Goal: Transaction & Acquisition: Book appointment/travel/reservation

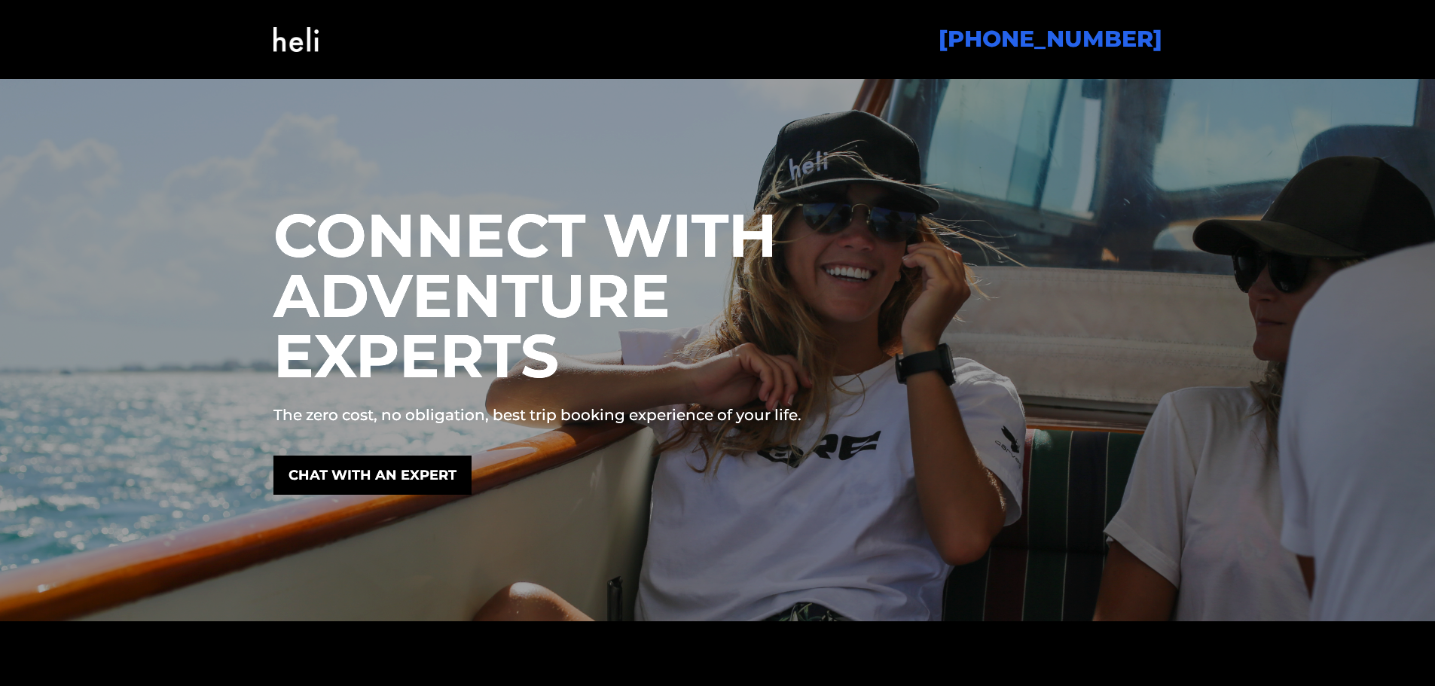
click at [290, 47] on img at bounding box center [295, 39] width 45 height 61
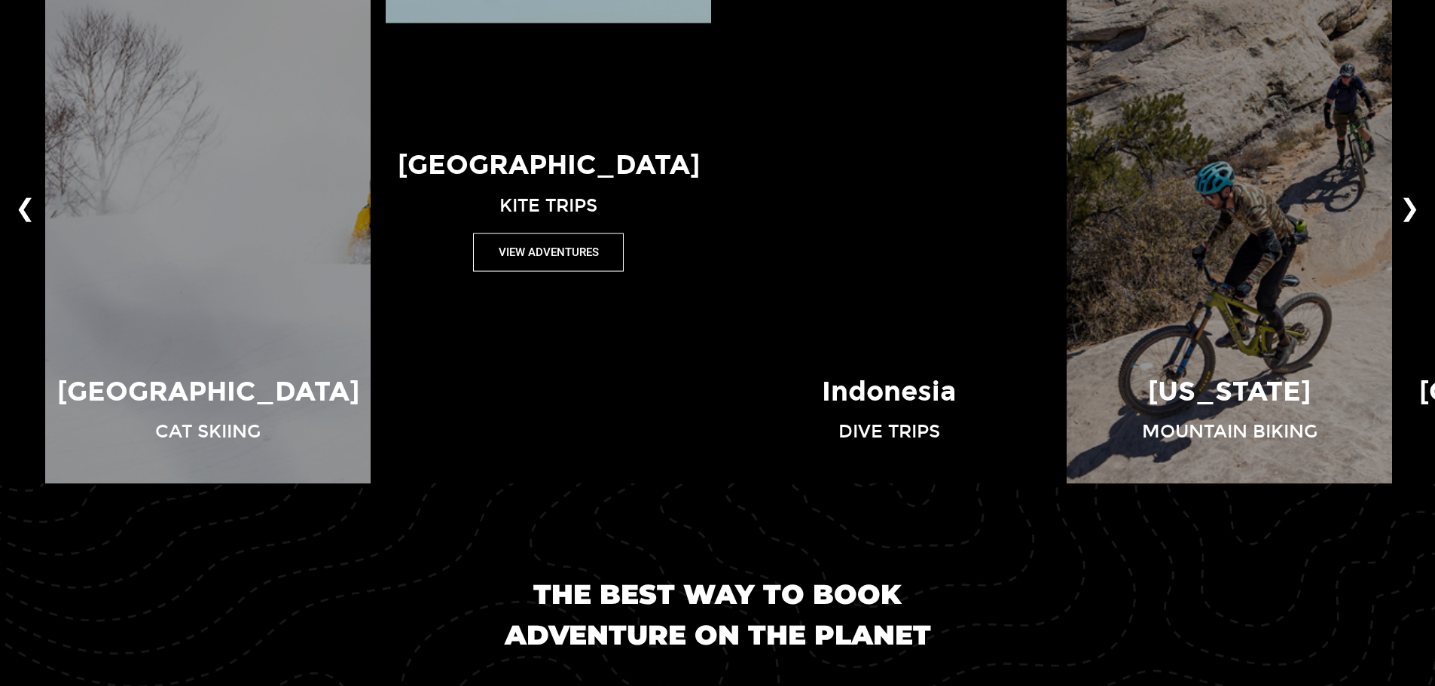
scroll to position [1205, 0]
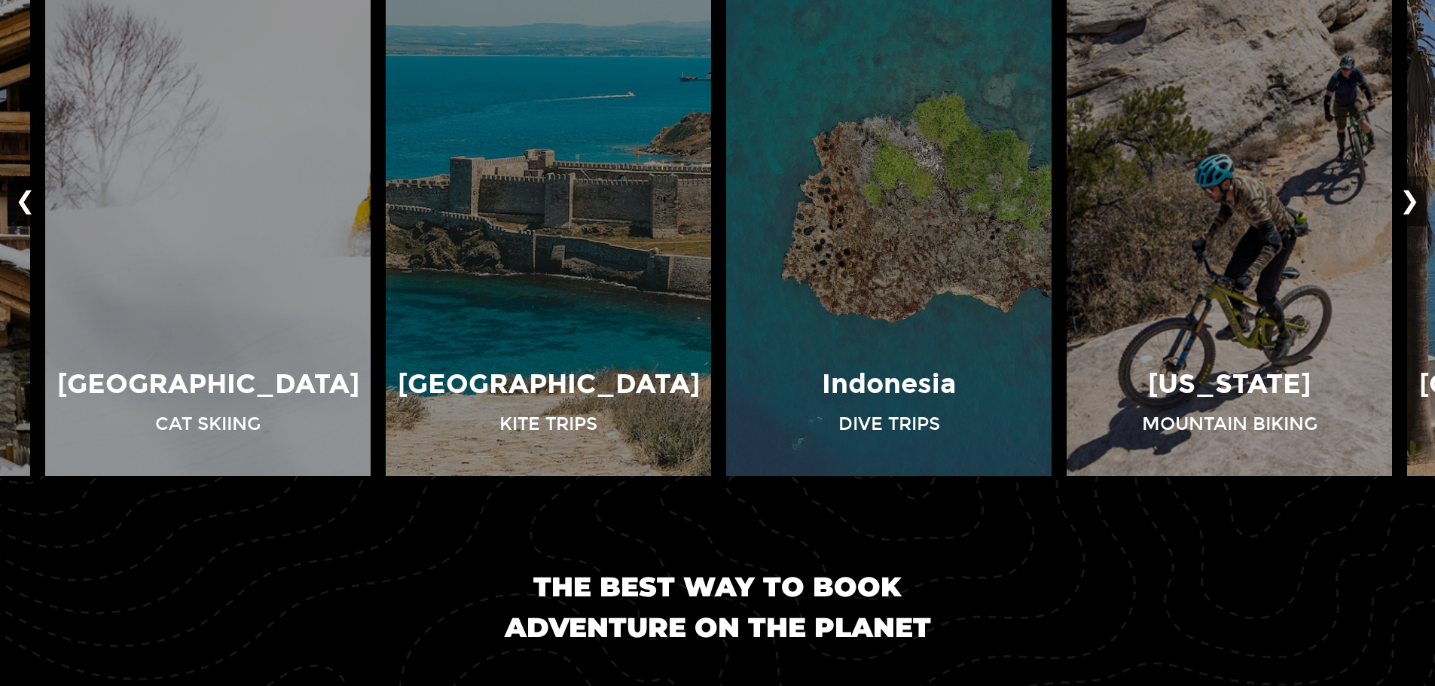
click at [26, 197] on button "❮" at bounding box center [25, 201] width 35 height 50
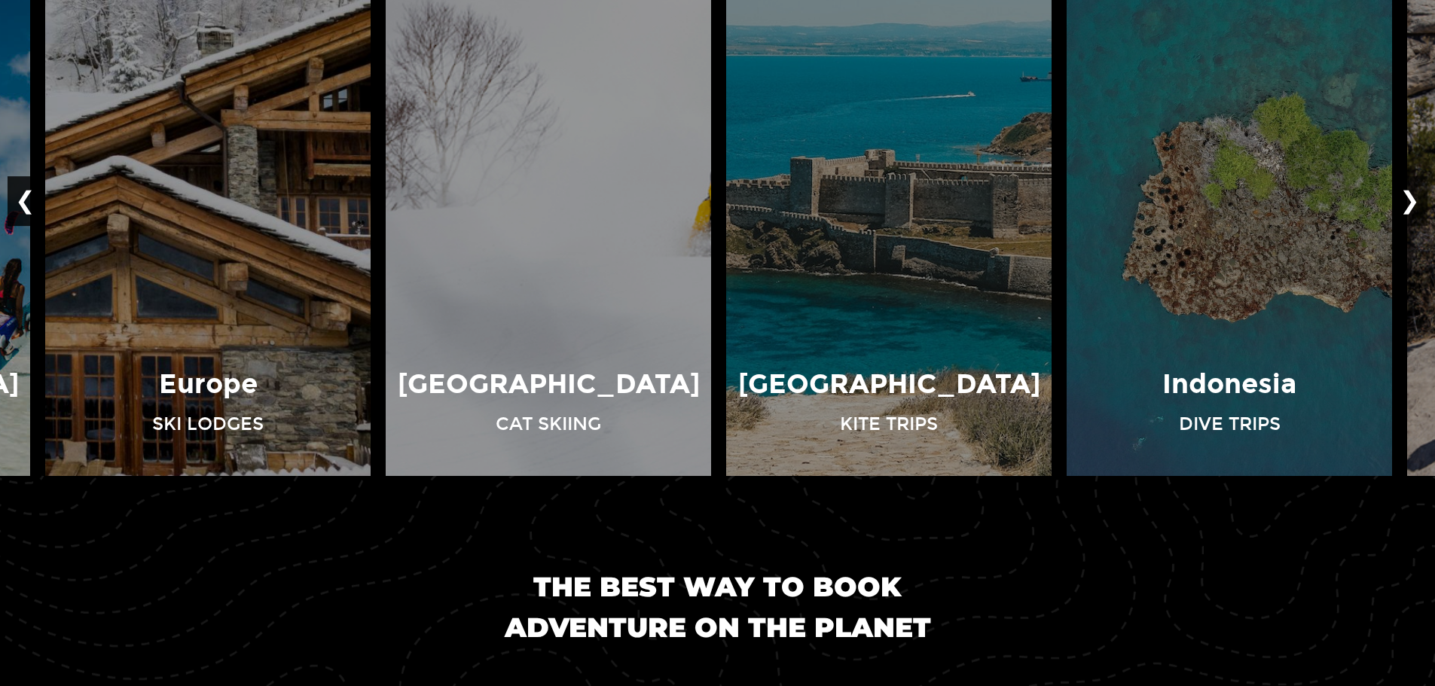
click at [19, 206] on button "❮" at bounding box center [25, 201] width 35 height 50
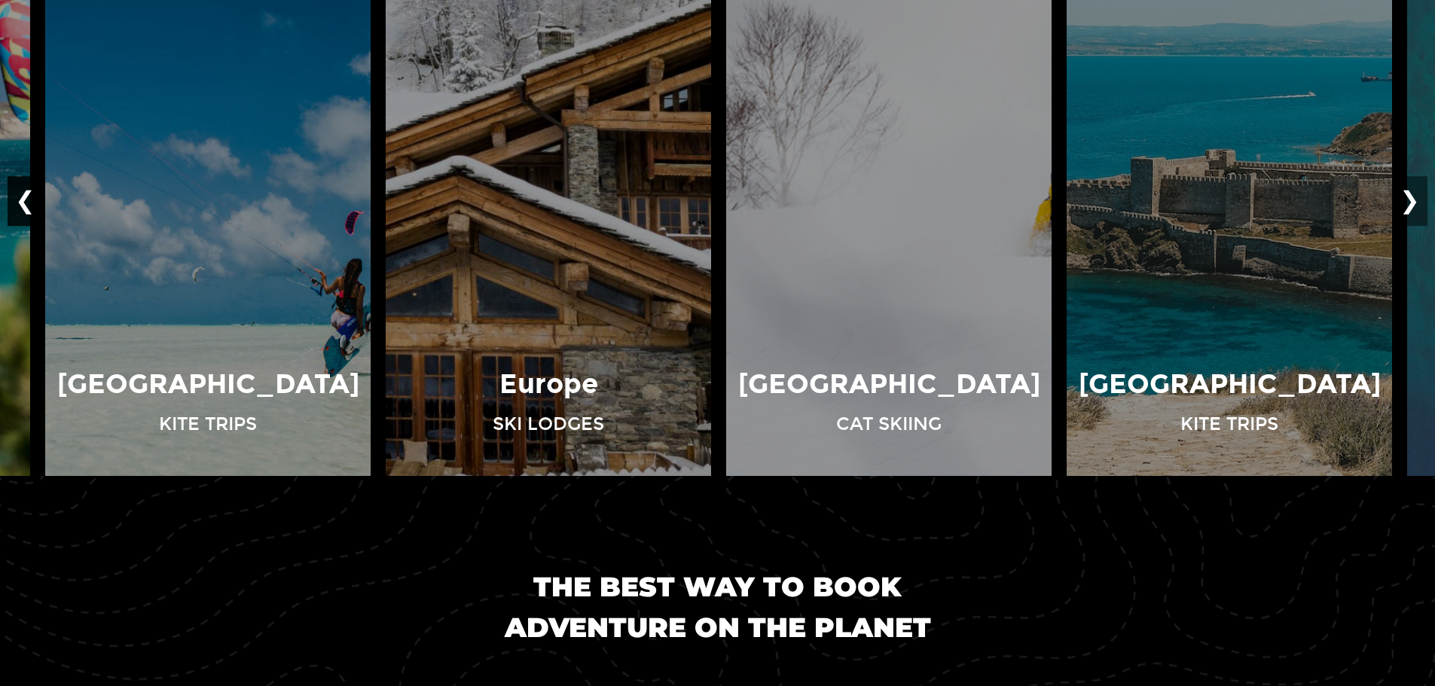
click at [19, 206] on button "❮" at bounding box center [25, 201] width 35 height 50
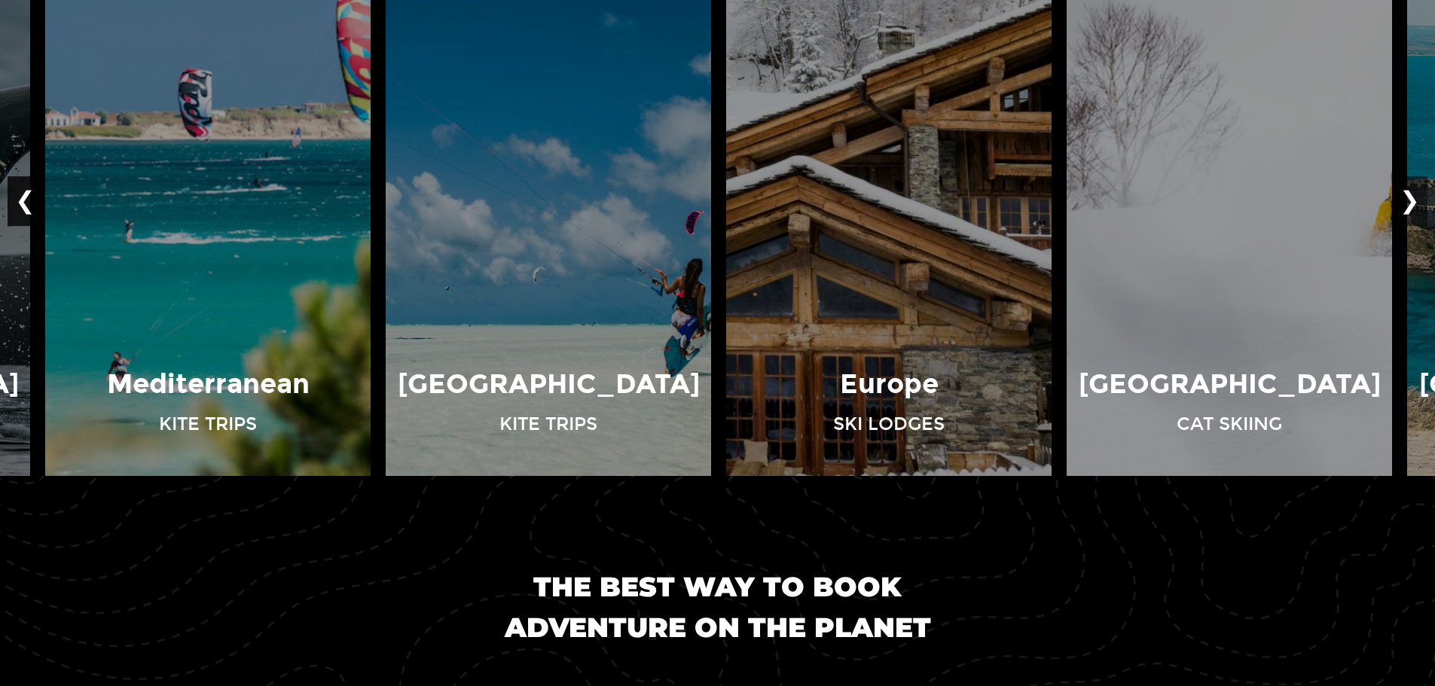
click at [19, 206] on button "❮" at bounding box center [25, 201] width 35 height 50
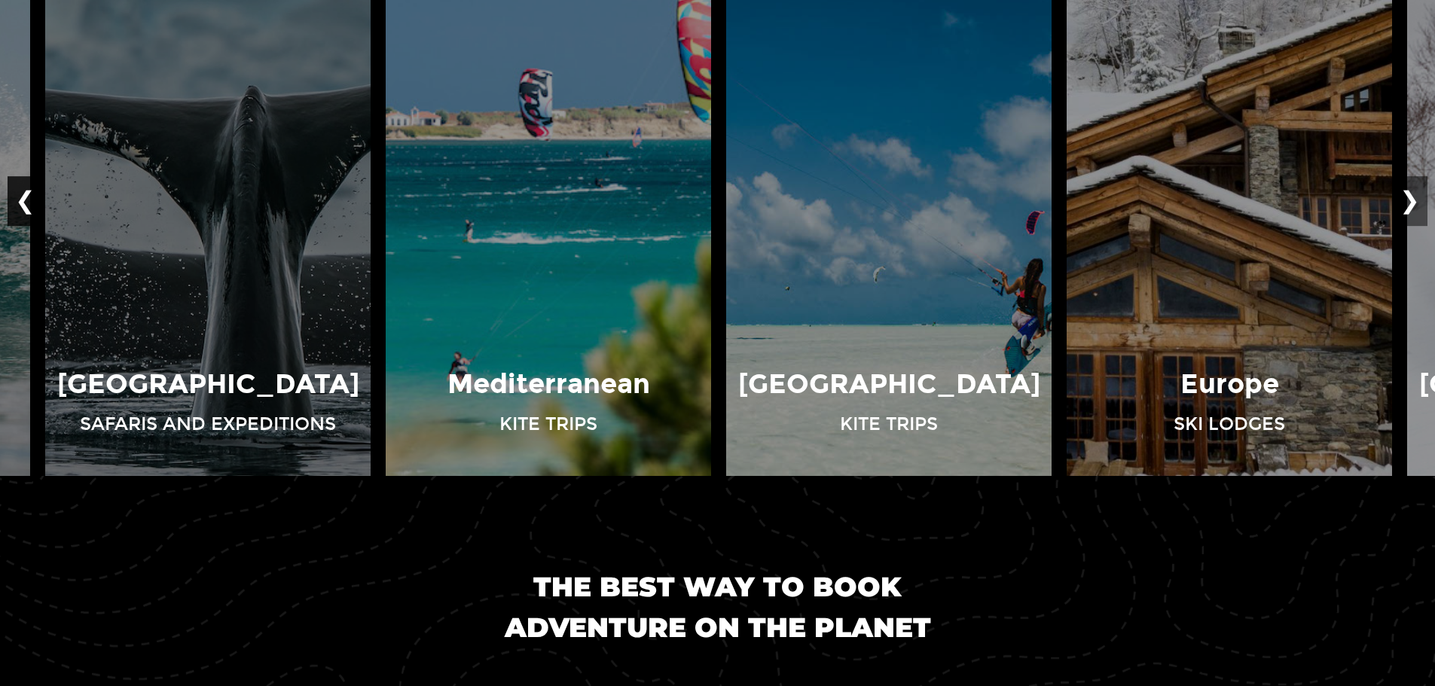
click at [19, 206] on button "❮" at bounding box center [25, 201] width 35 height 50
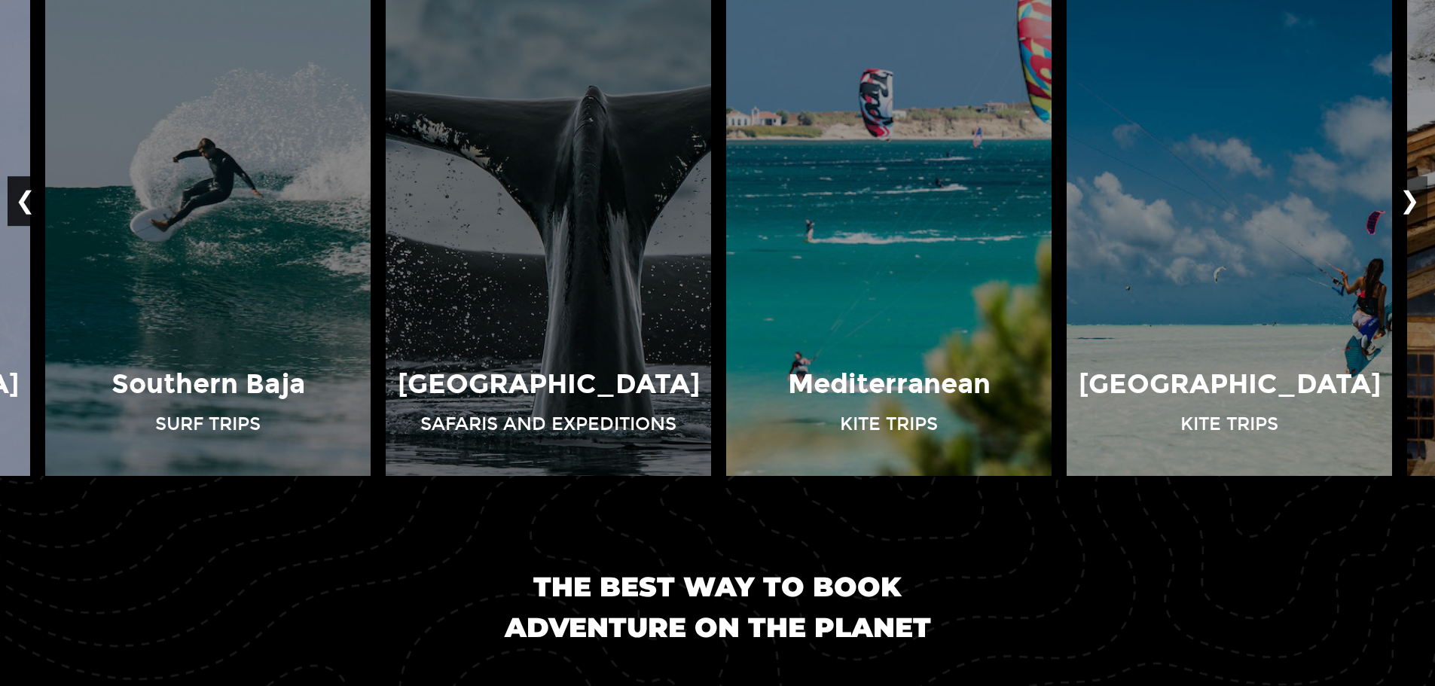
click at [19, 206] on button "❮" at bounding box center [25, 201] width 35 height 50
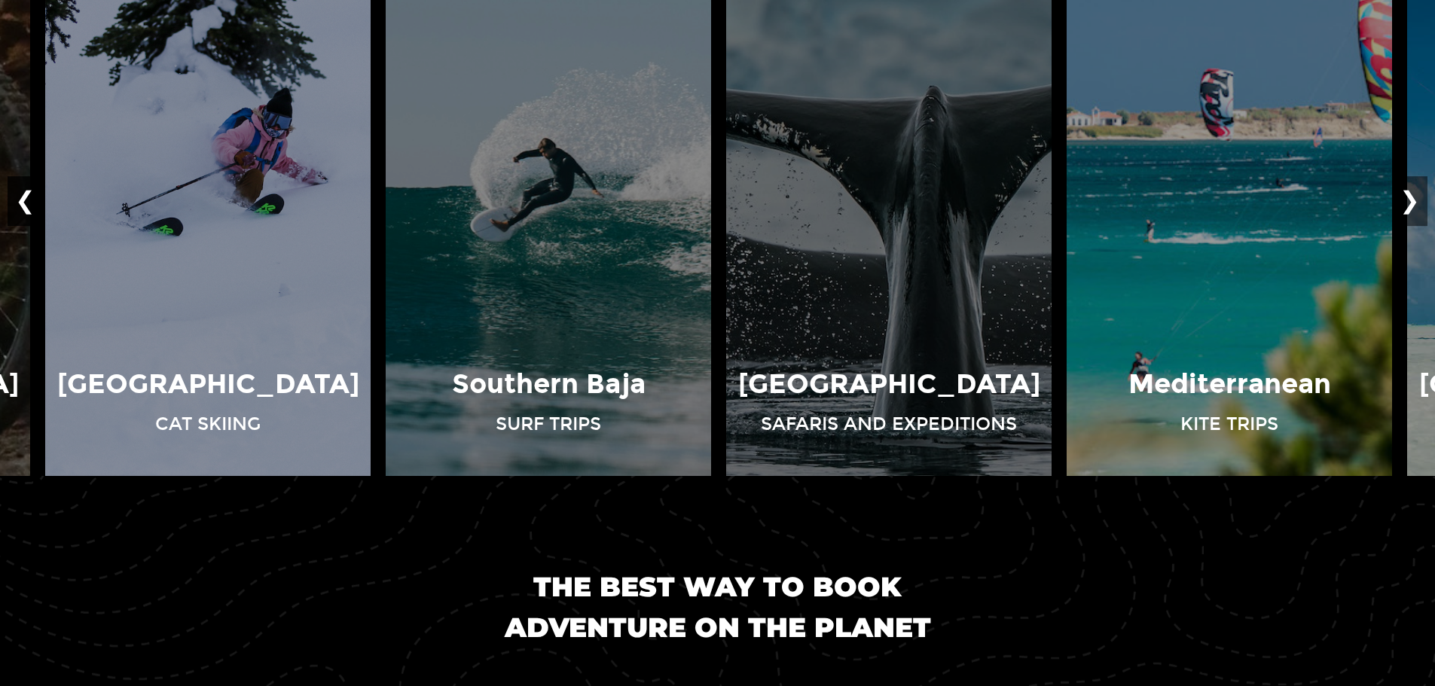
click at [19, 206] on button "❮" at bounding box center [25, 201] width 35 height 50
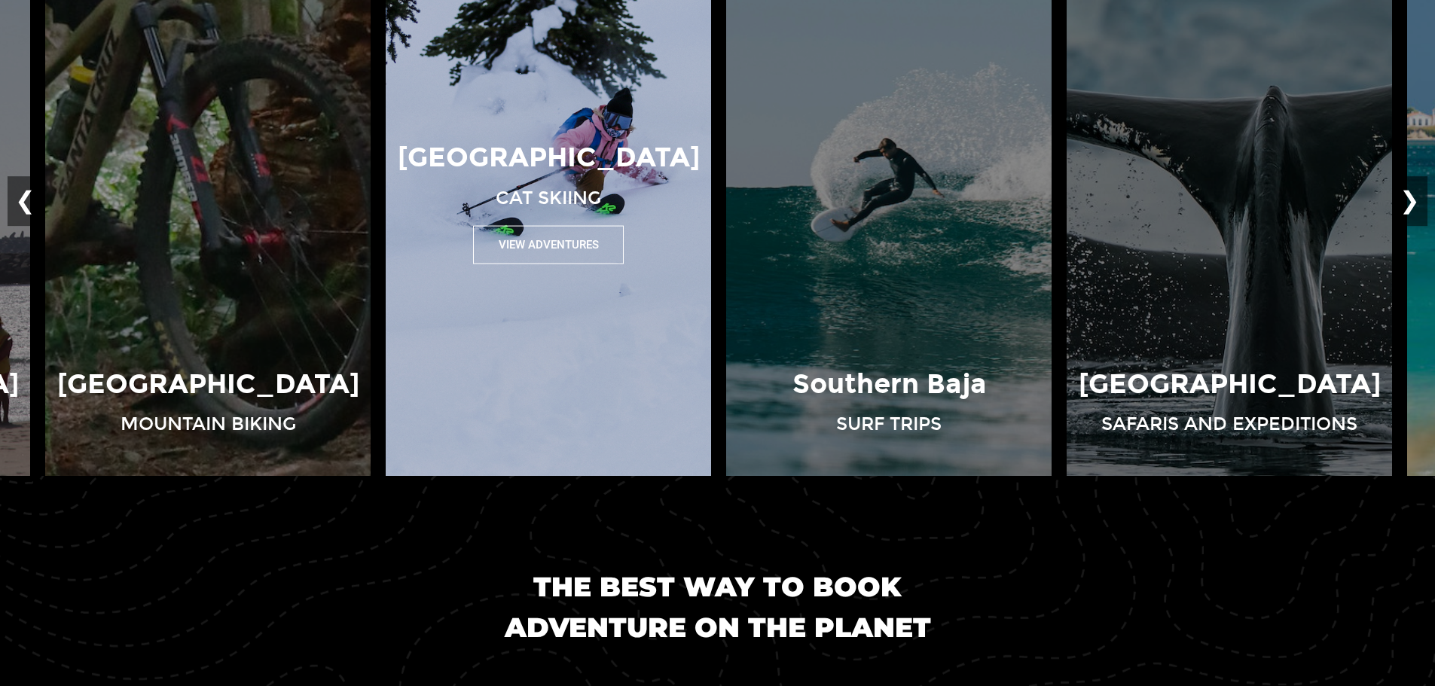
click at [532, 249] on button "View Adventures" at bounding box center [548, 244] width 151 height 38
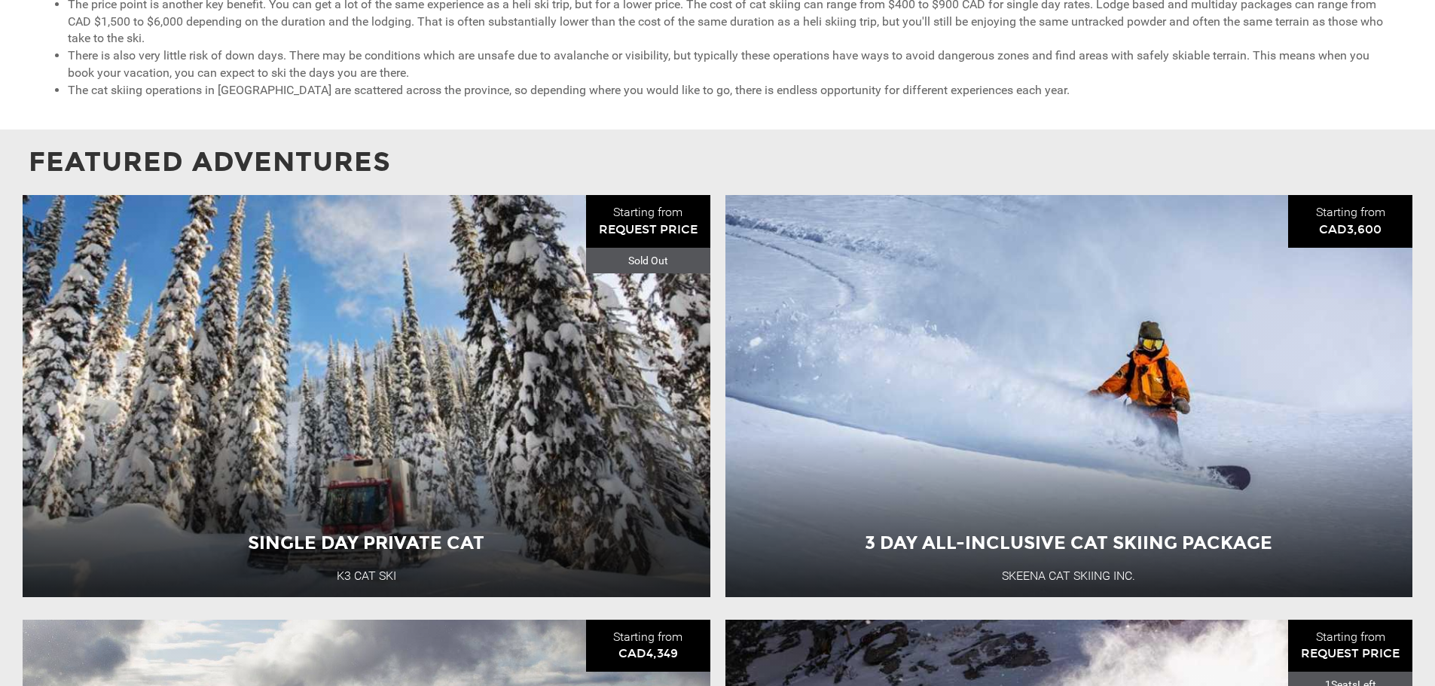
scroll to position [1205, 0]
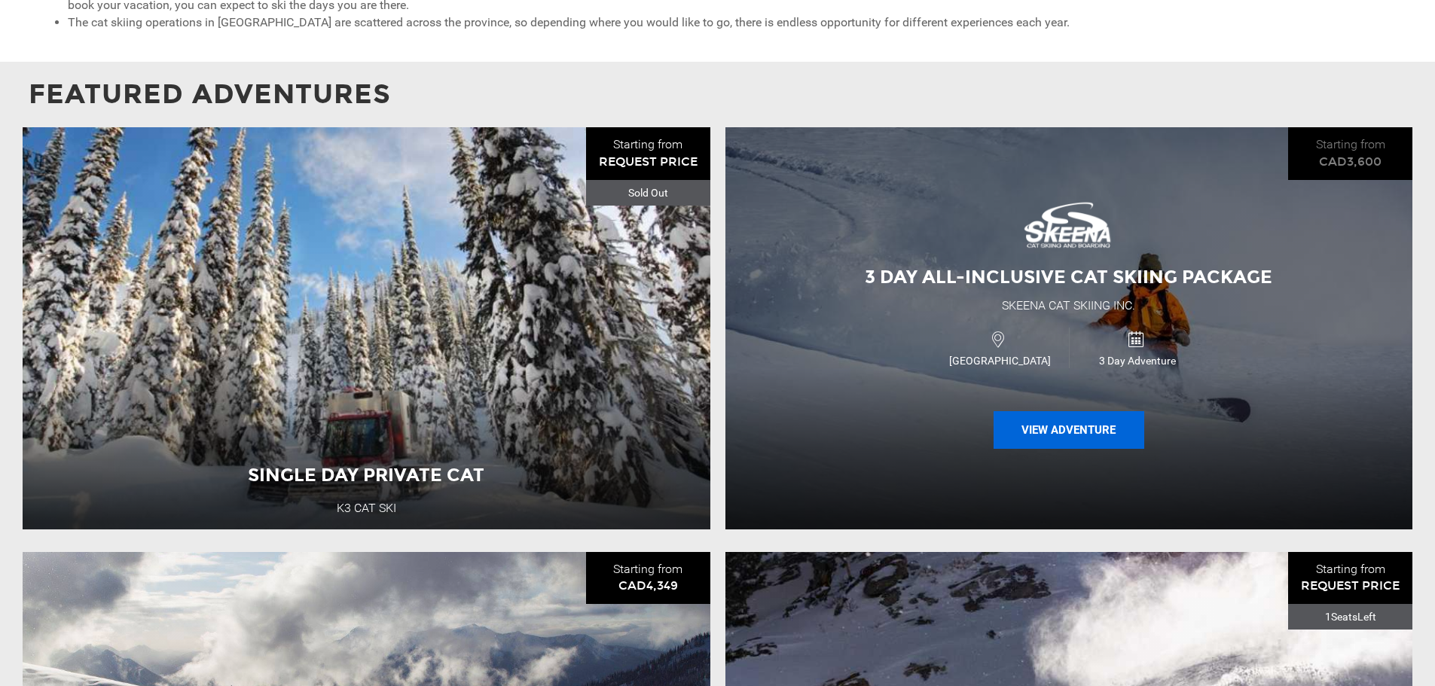
click at [1058, 425] on button "View Adventure" at bounding box center [1068, 430] width 151 height 38
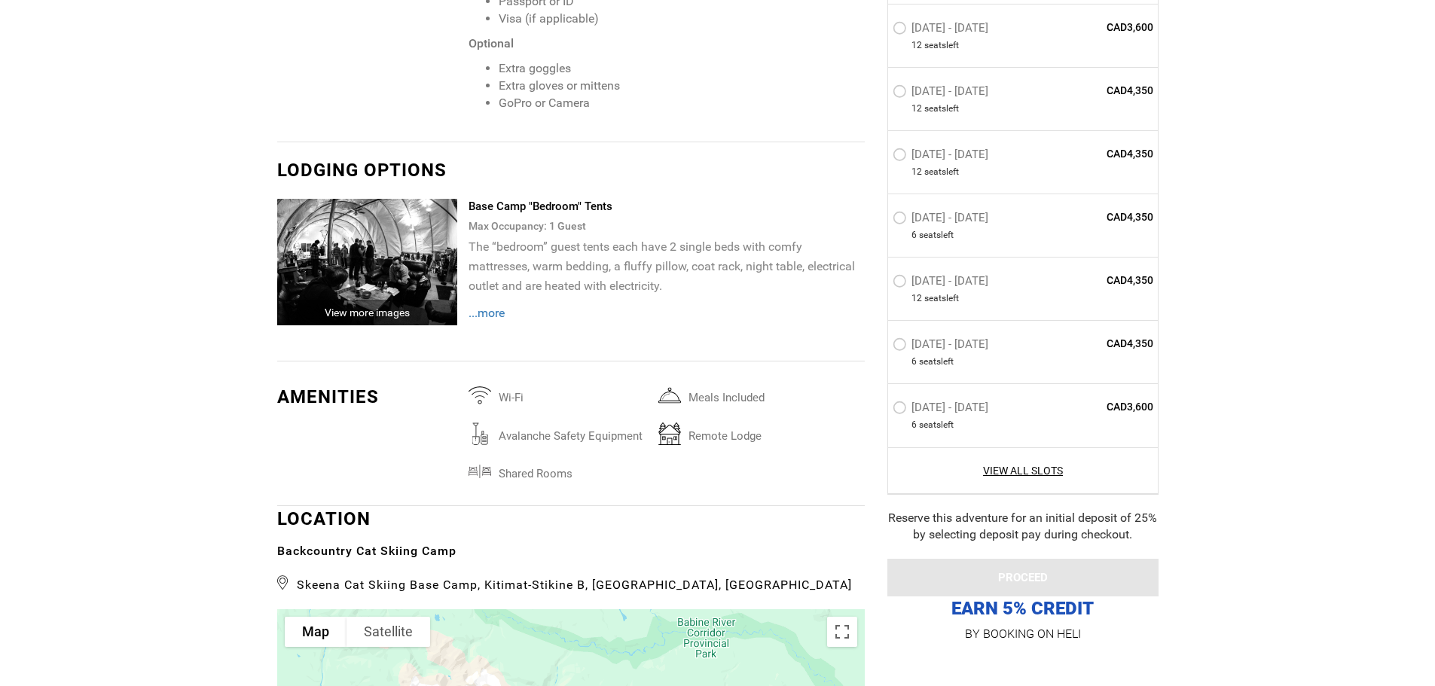
scroll to position [2862, 0]
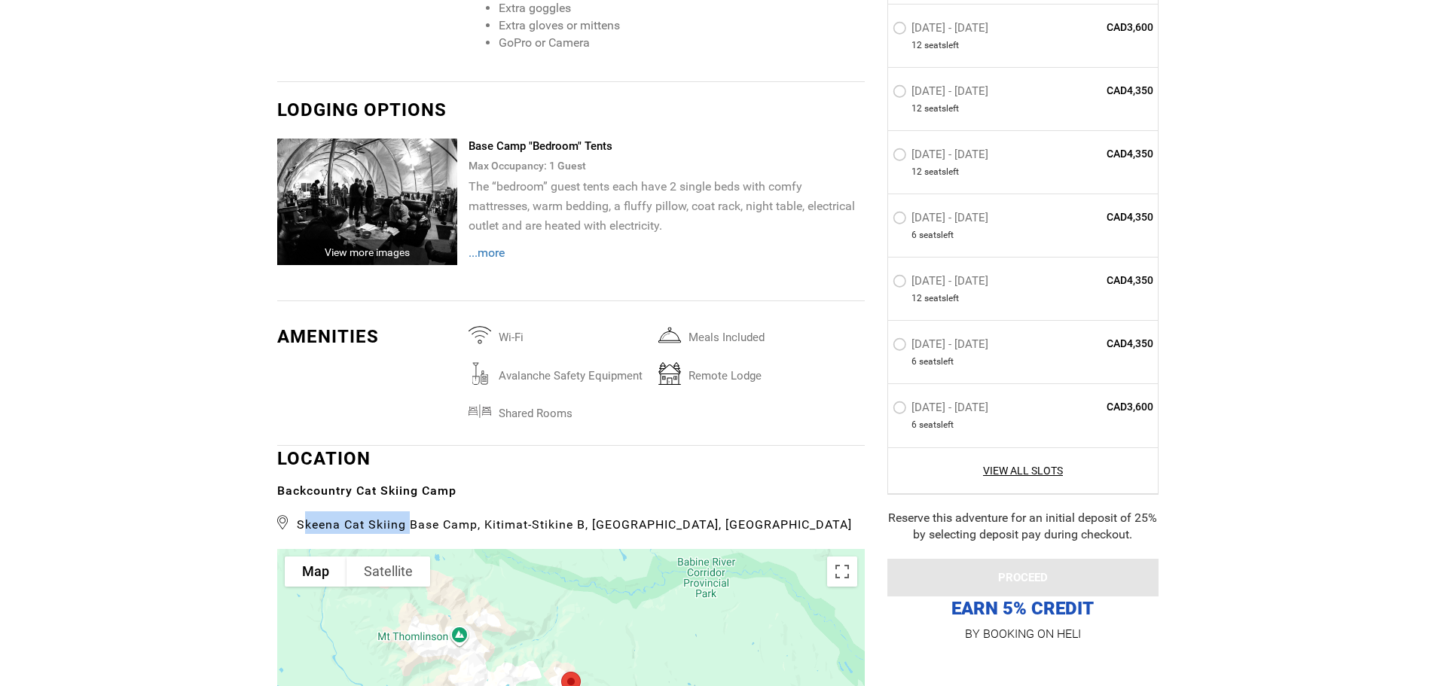
drag, startPoint x: 301, startPoint y: 526, endPoint x: 406, endPoint y: 525, distance: 104.7
click at [406, 525] on span "Skeena Cat Skiing Base Camp, Kitimat-Stikine B, [GEOGRAPHIC_DATA], [GEOGRAPHIC_…" at bounding box center [570, 522] width 587 height 23
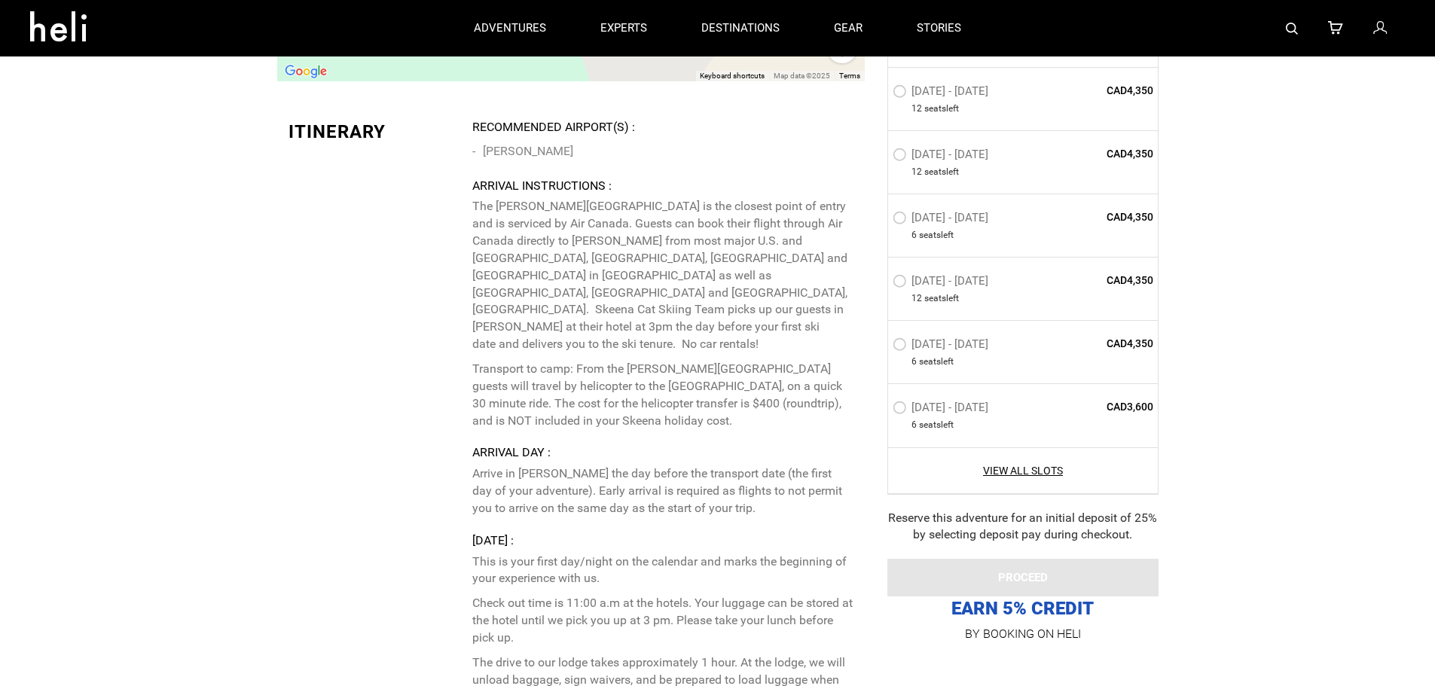
scroll to position [3630, 0]
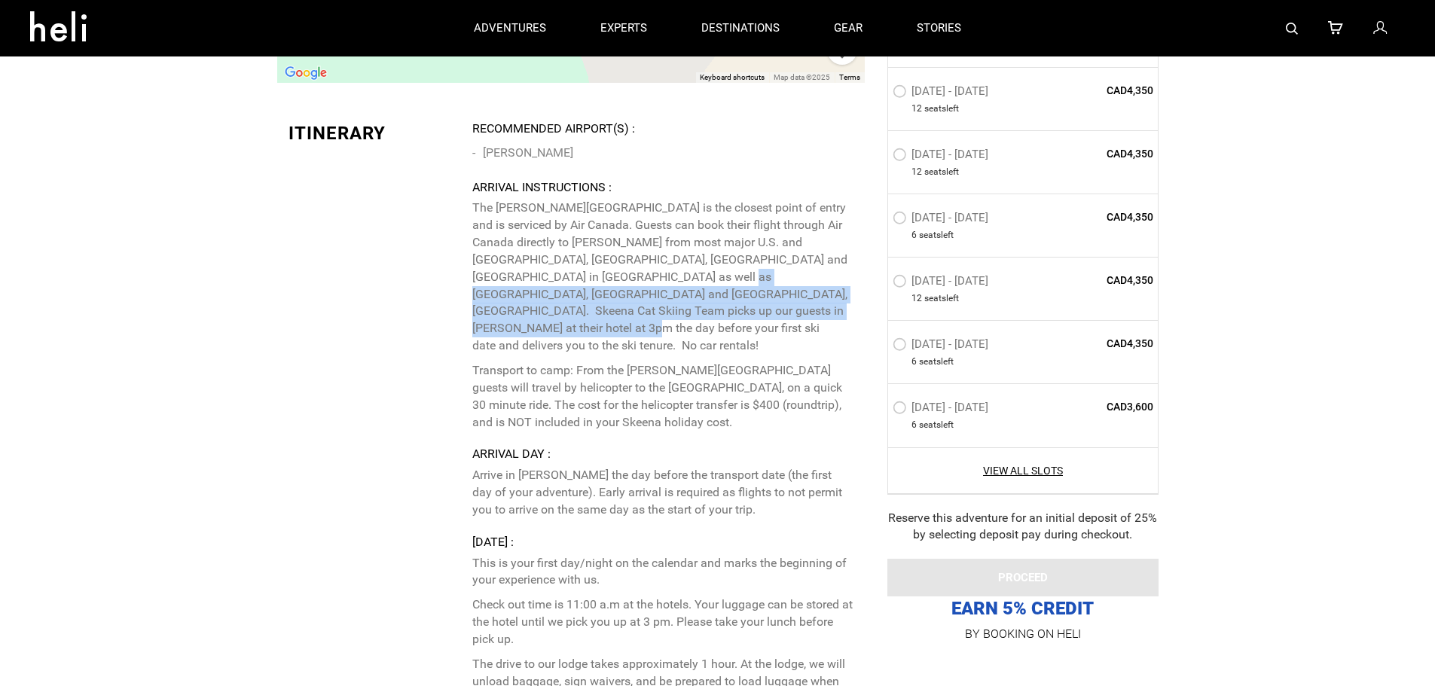
drag, startPoint x: 619, startPoint y: 277, endPoint x: 737, endPoint y: 307, distance: 122.0
click at [737, 307] on p "The [PERSON_NAME][GEOGRAPHIC_DATA] is the closest point of entry and is service…" at bounding box center [662, 277] width 380 height 155
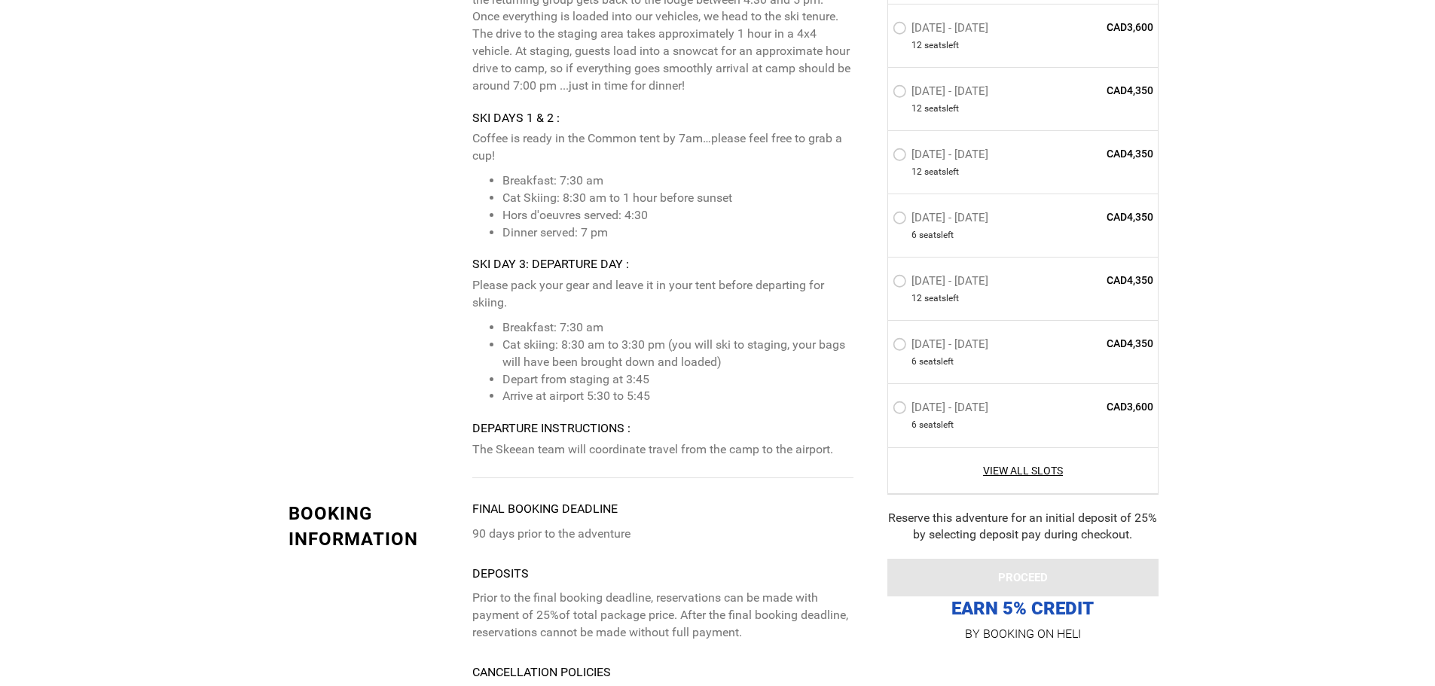
scroll to position [4391, 0]
